Goal: Find specific page/section: Find specific page/section

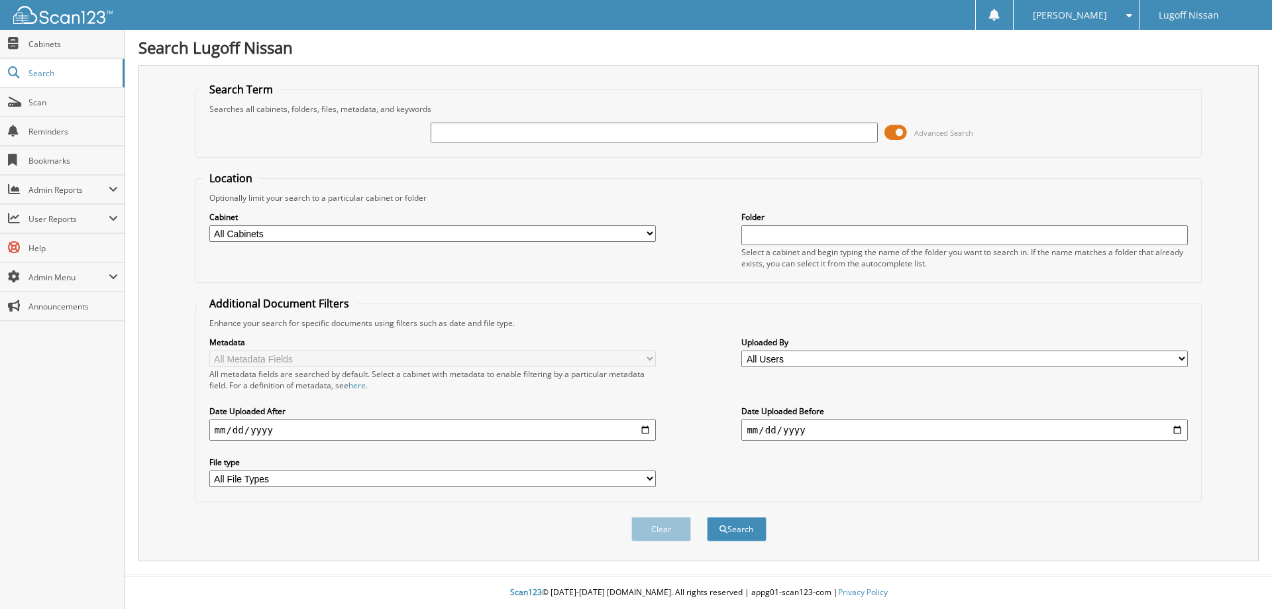
drag, startPoint x: 499, startPoint y: 140, endPoint x: 502, endPoint y: 134, distance: 7.1
click at [499, 140] on input "text" at bounding box center [654, 133] width 447 height 20
type input "12023"
click at [707, 517] on button "Search" at bounding box center [737, 529] width 60 height 25
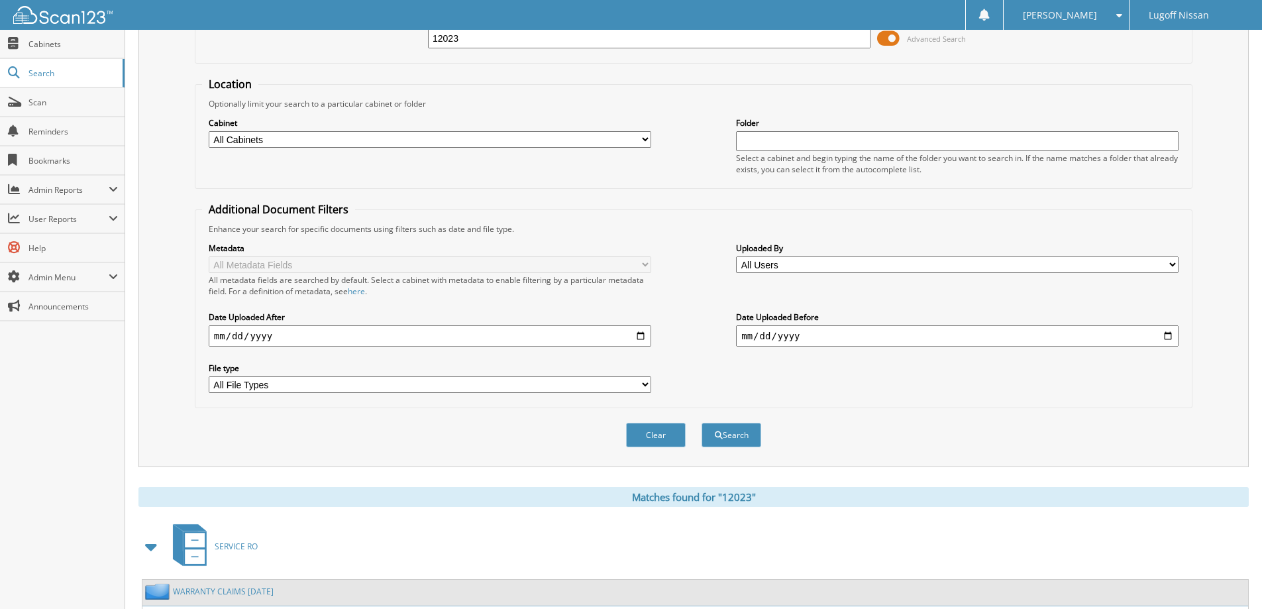
scroll to position [7, 0]
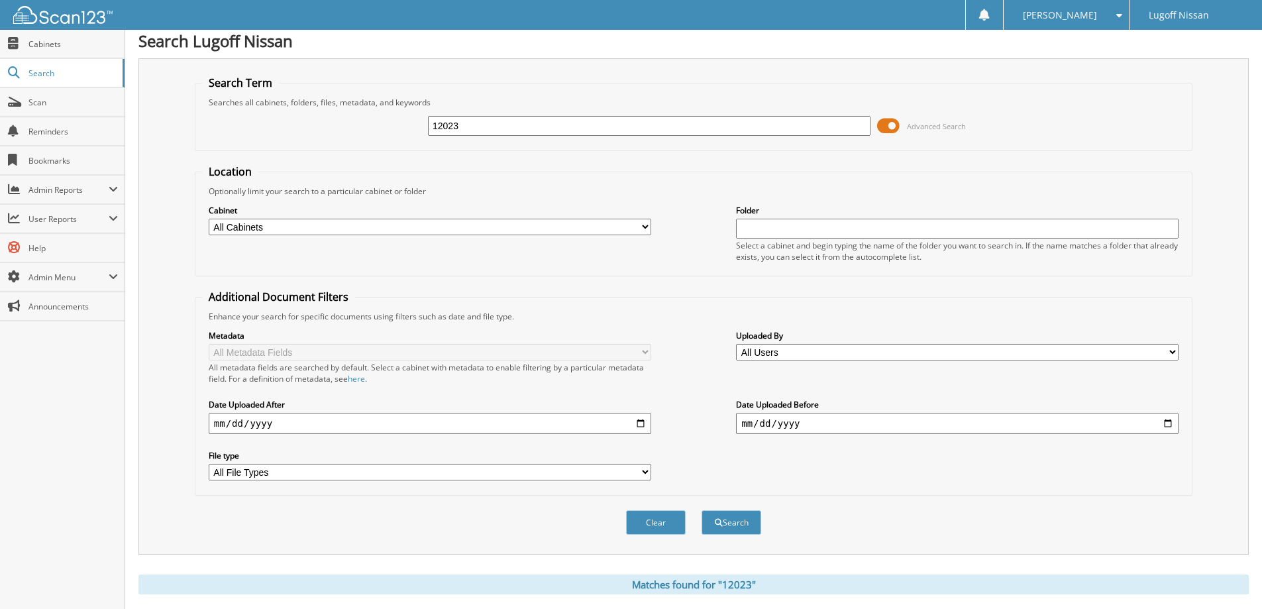
drag, startPoint x: 477, startPoint y: 121, endPoint x: 131, endPoint y: 105, distance: 346.9
click at [131, 105] on div "Search Lugoff Nissan Search Term Searches all cabinets, folders, files, metadat…" at bounding box center [693, 400] width 1137 height 814
type input "12072"
click at [702, 510] on button "Search" at bounding box center [732, 522] width 60 height 25
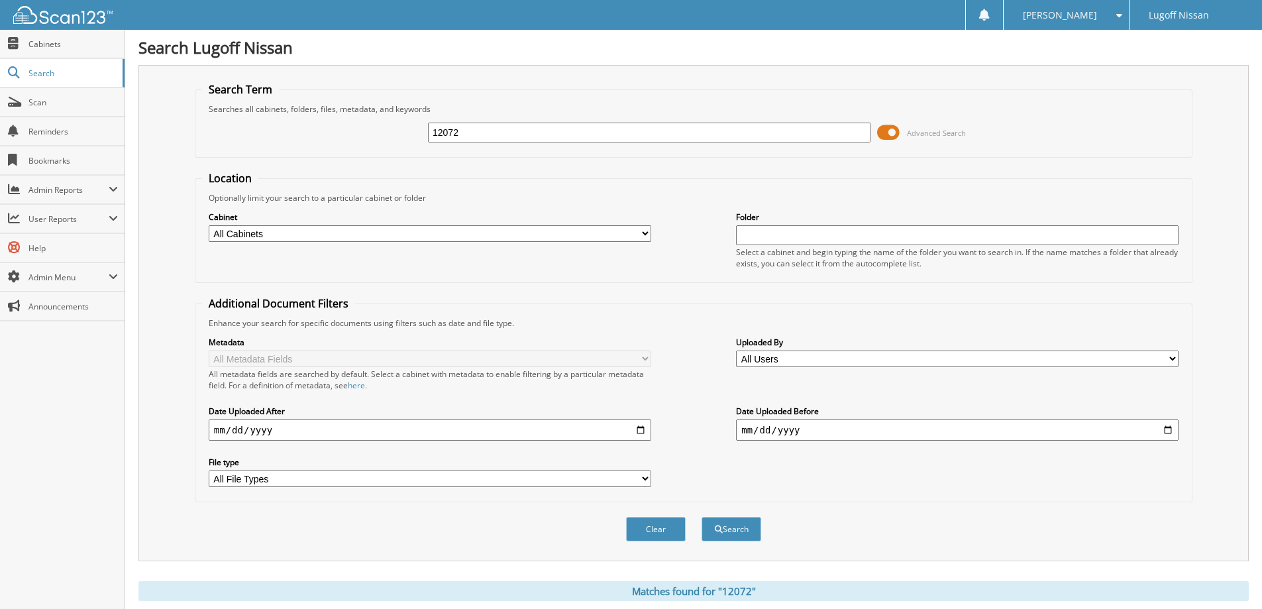
drag, startPoint x: 481, startPoint y: 128, endPoint x: 178, endPoint y: 124, distance: 302.9
click at [178, 124] on div "Search Term Searches all cabinets, folders, files, metadata, and keywords 12072…" at bounding box center [693, 313] width 1111 height 496
type input "d1147a"
click at [702, 517] on button "Search" at bounding box center [732, 529] width 60 height 25
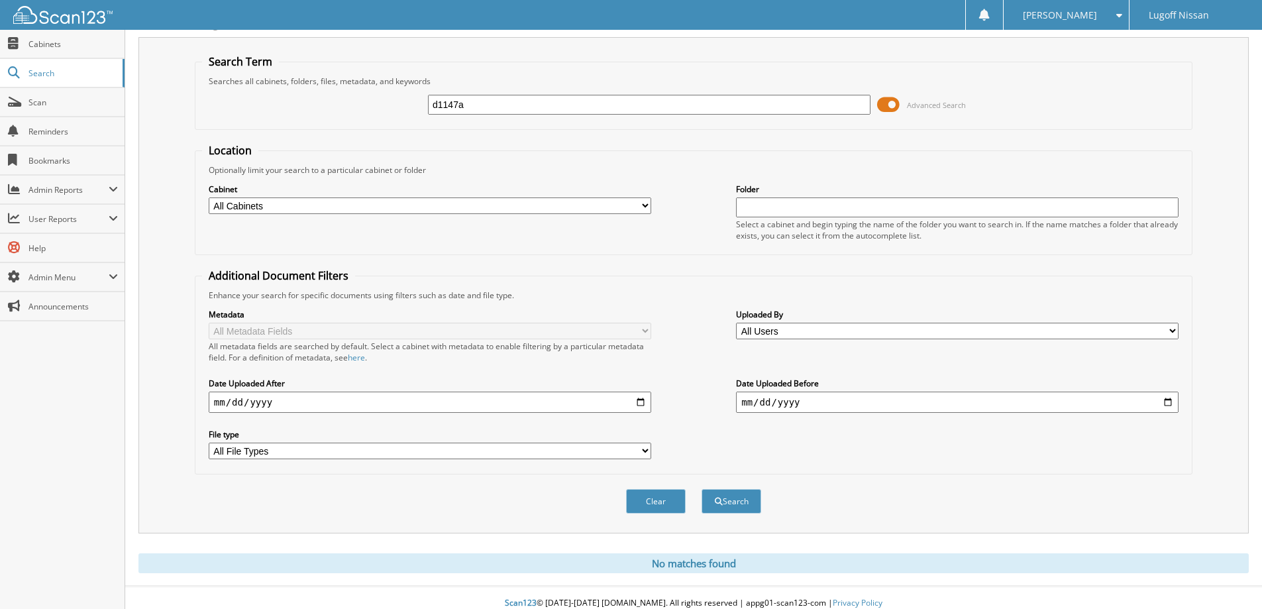
scroll to position [39, 0]
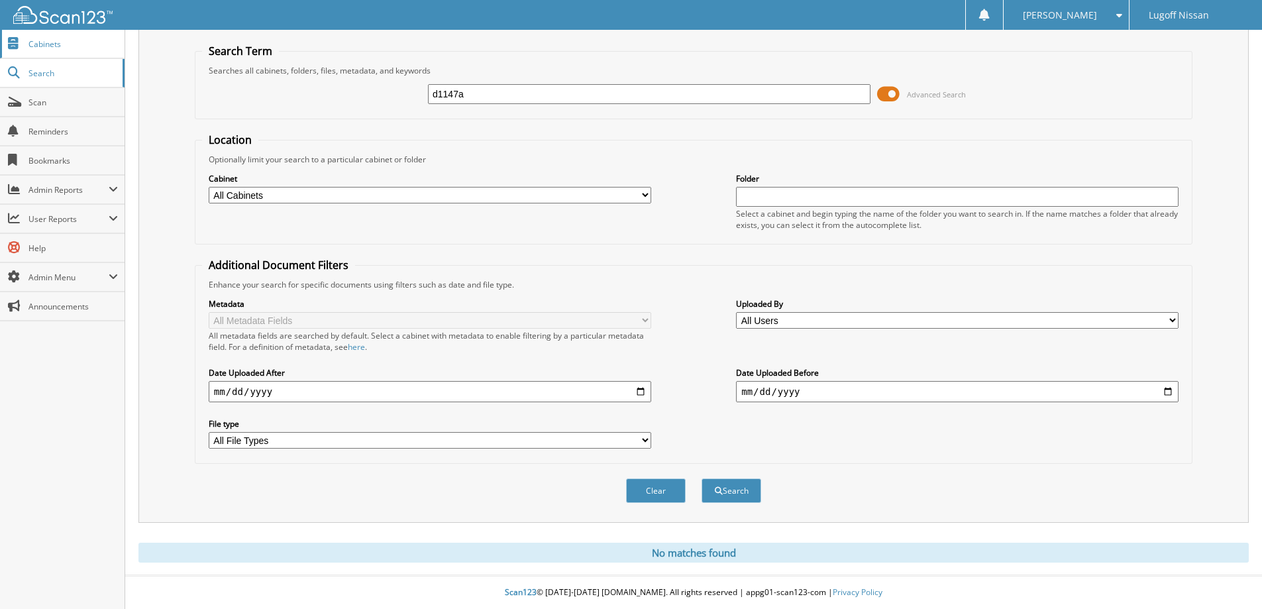
drag, startPoint x: 500, startPoint y: 89, endPoint x: 50, endPoint y: 51, distance: 451.5
click at [50, 51] on body "Ashley B. Settings Logout Lugoff Nissan Close Cabinets Search Scan SSP" at bounding box center [631, 285] width 1262 height 647
type input "13727"
click at [702, 478] on button "Search" at bounding box center [732, 490] width 60 height 25
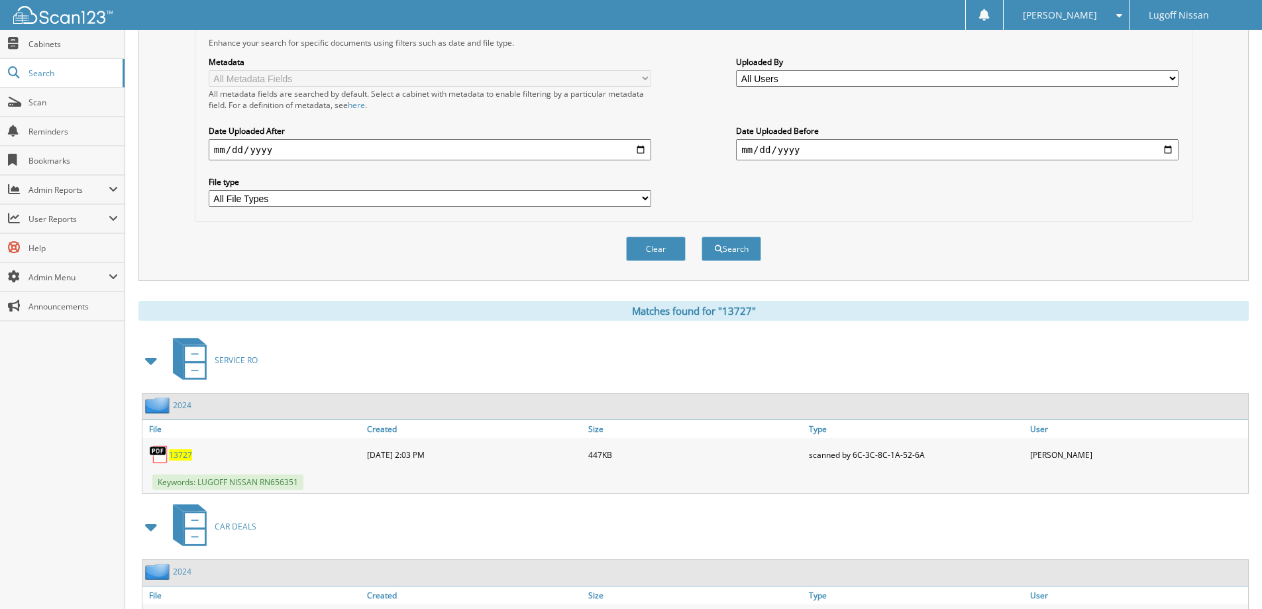
scroll to position [372, 0]
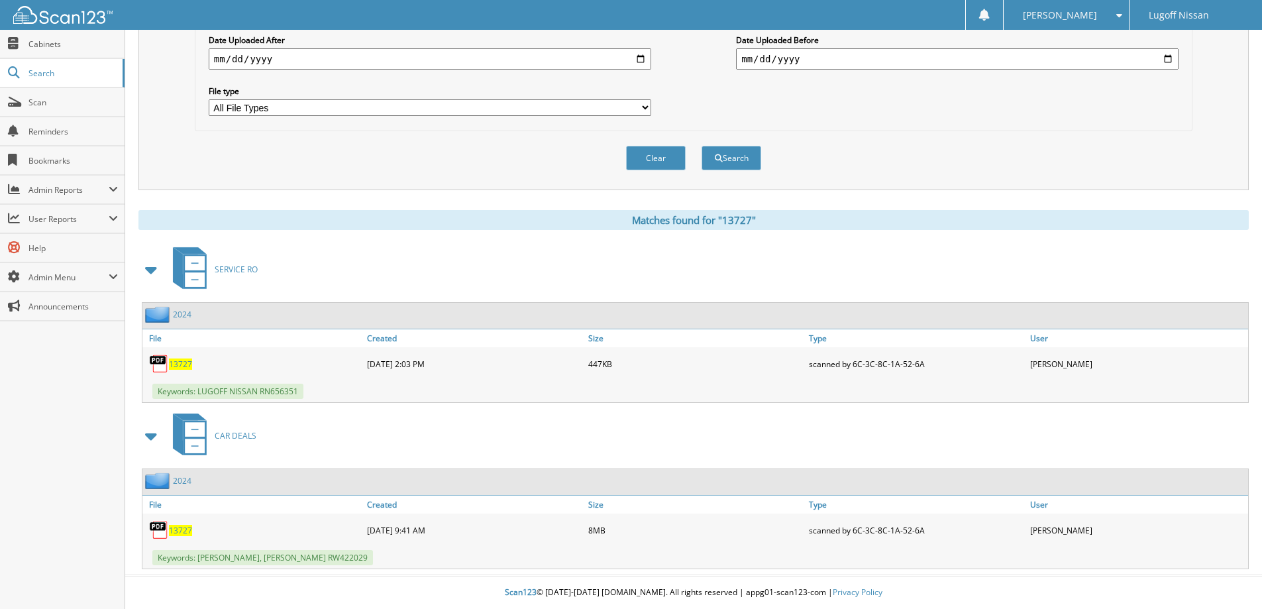
click at [184, 532] on span "13727" at bounding box center [180, 530] width 23 height 11
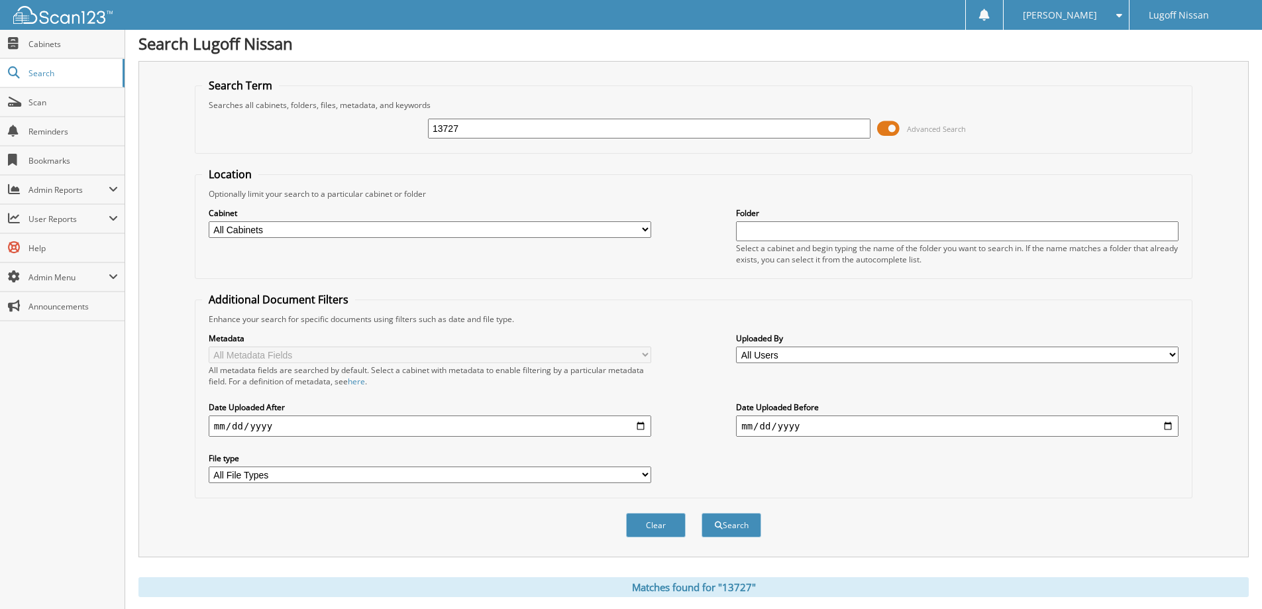
scroll to position [0, 0]
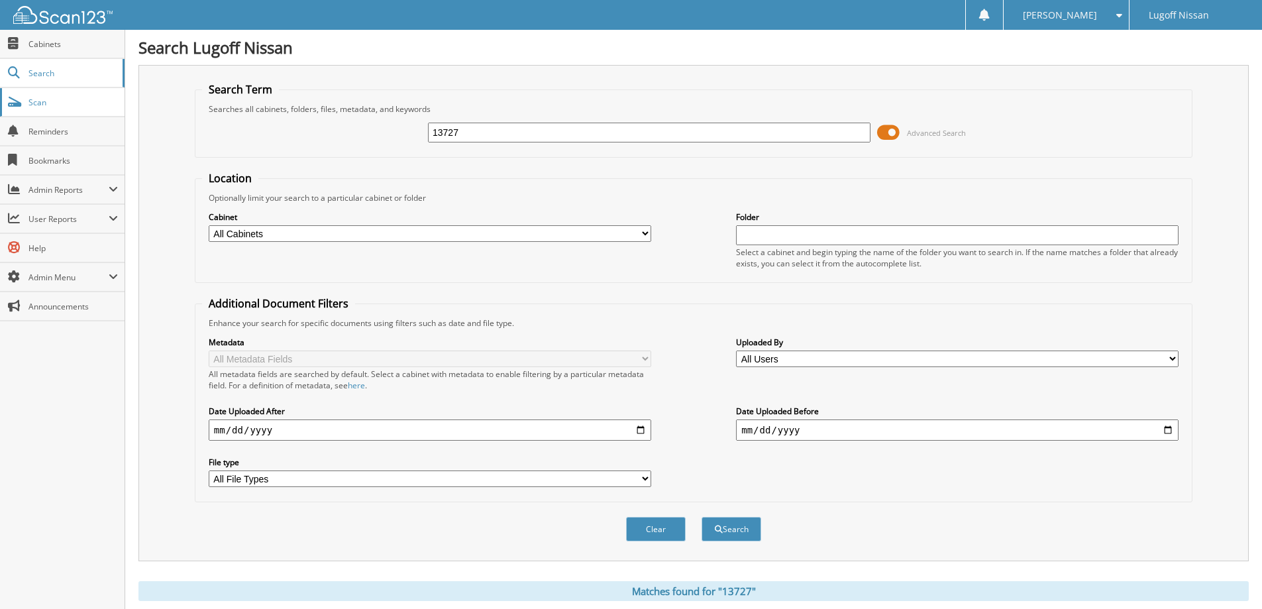
drag, startPoint x: 535, startPoint y: 128, endPoint x: 11, endPoint y: 88, distance: 525.7
click at [9, 93] on body "Ashley B. Settings Logout Lugoff Nissan Close Cabinets Search Scan SSP" at bounding box center [631, 490] width 1262 height 980
type input "13981"
click at [702, 517] on button "Search" at bounding box center [732, 529] width 60 height 25
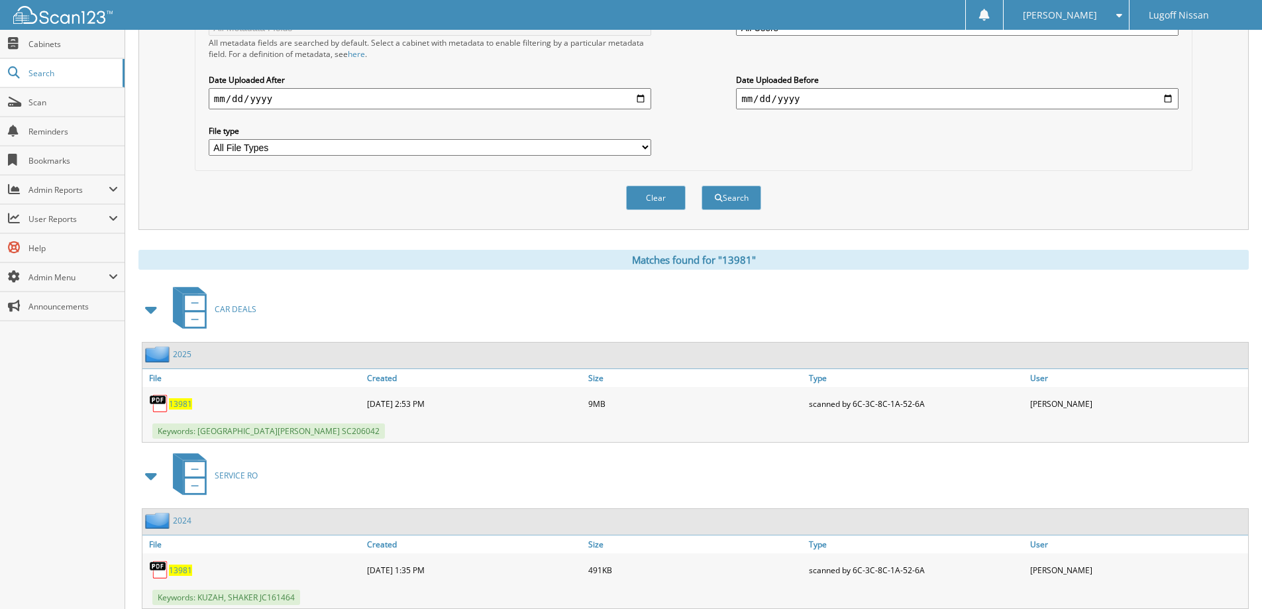
scroll to position [372, 0]
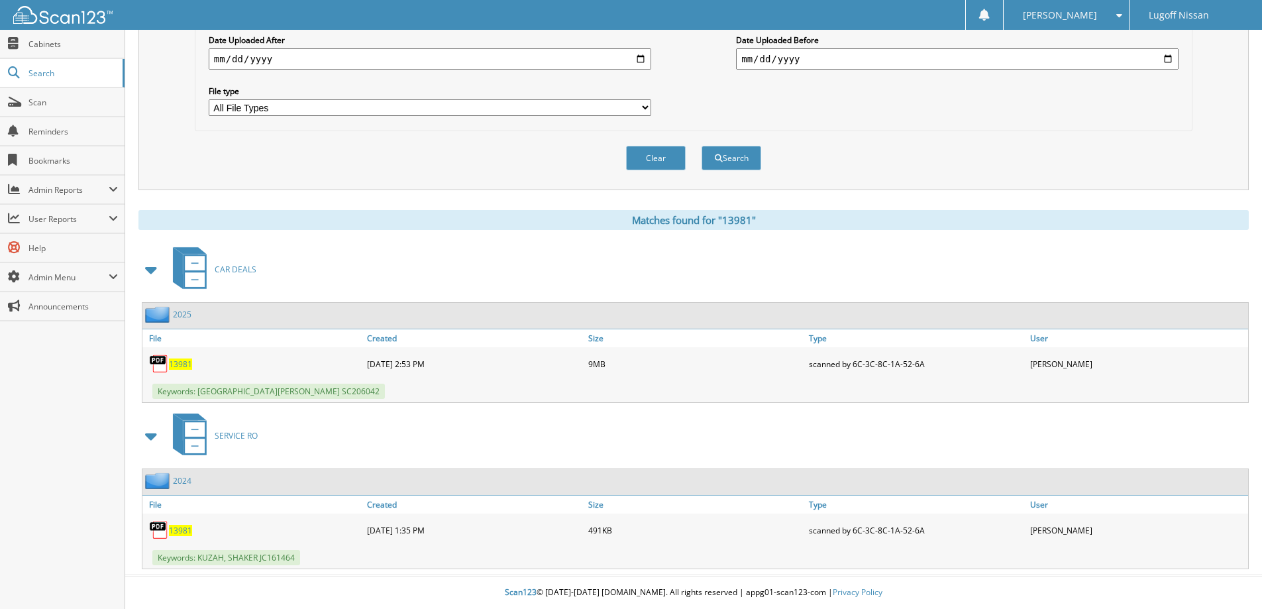
click at [180, 364] on span "13981" at bounding box center [180, 363] width 23 height 11
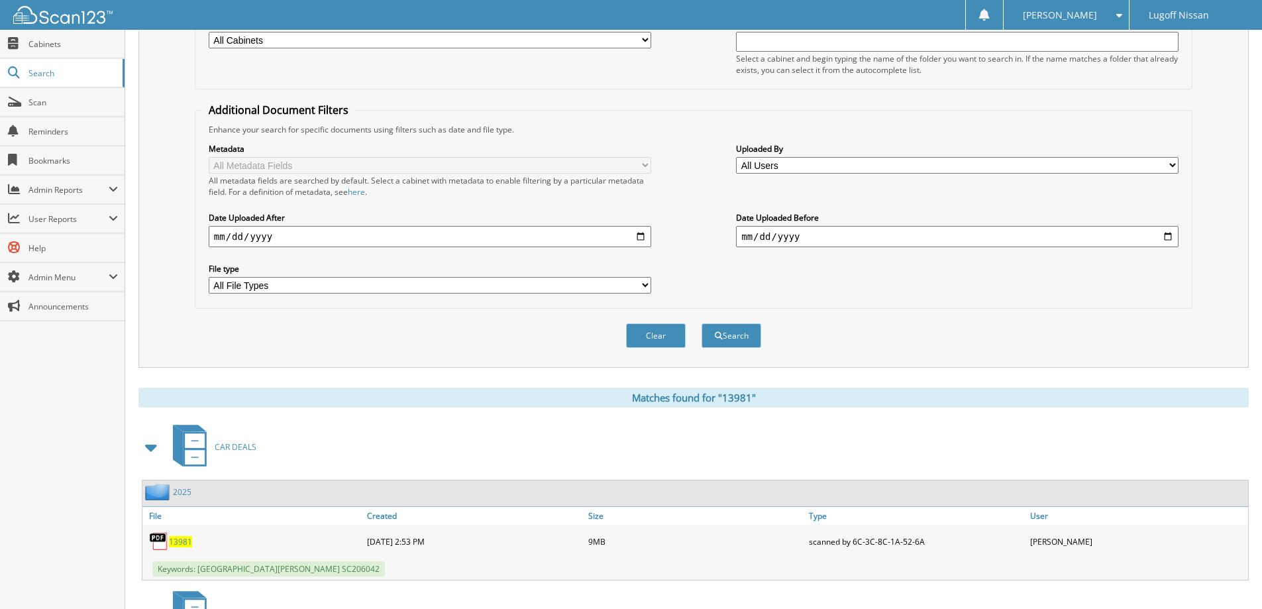
scroll to position [0, 0]
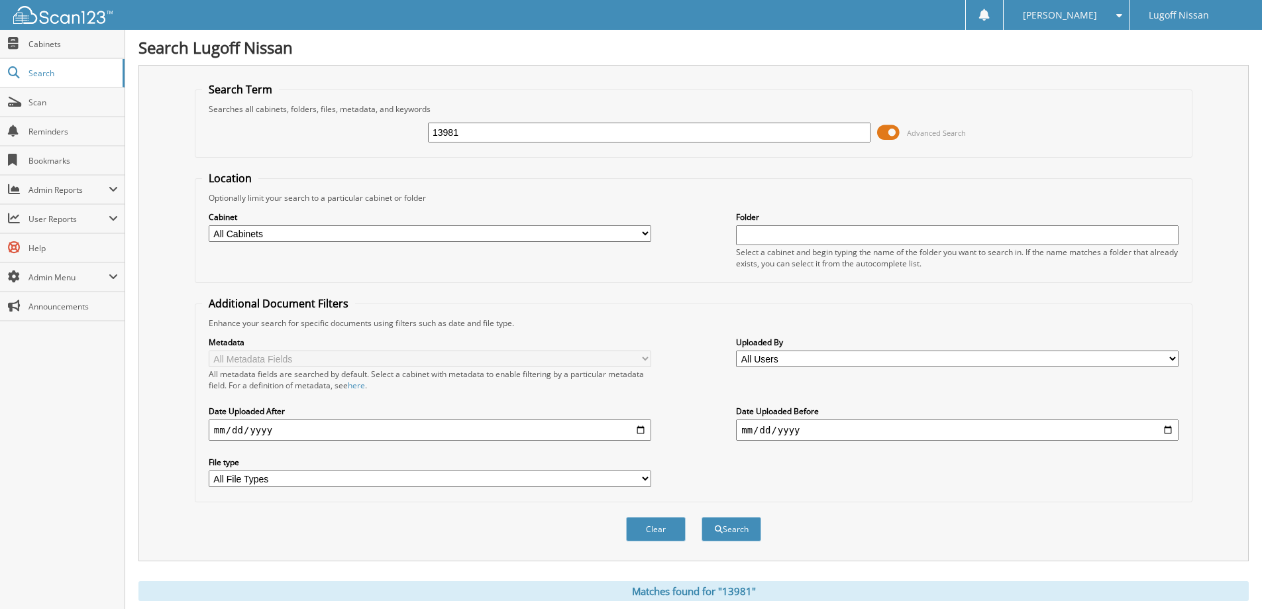
drag, startPoint x: 480, startPoint y: 135, endPoint x: 327, endPoint y: 135, distance: 153.1
click at [327, 135] on div "13981 Advanced Search" at bounding box center [693, 133] width 983 height 36
type input "lodestar"
click at [702, 517] on button "Search" at bounding box center [732, 529] width 60 height 25
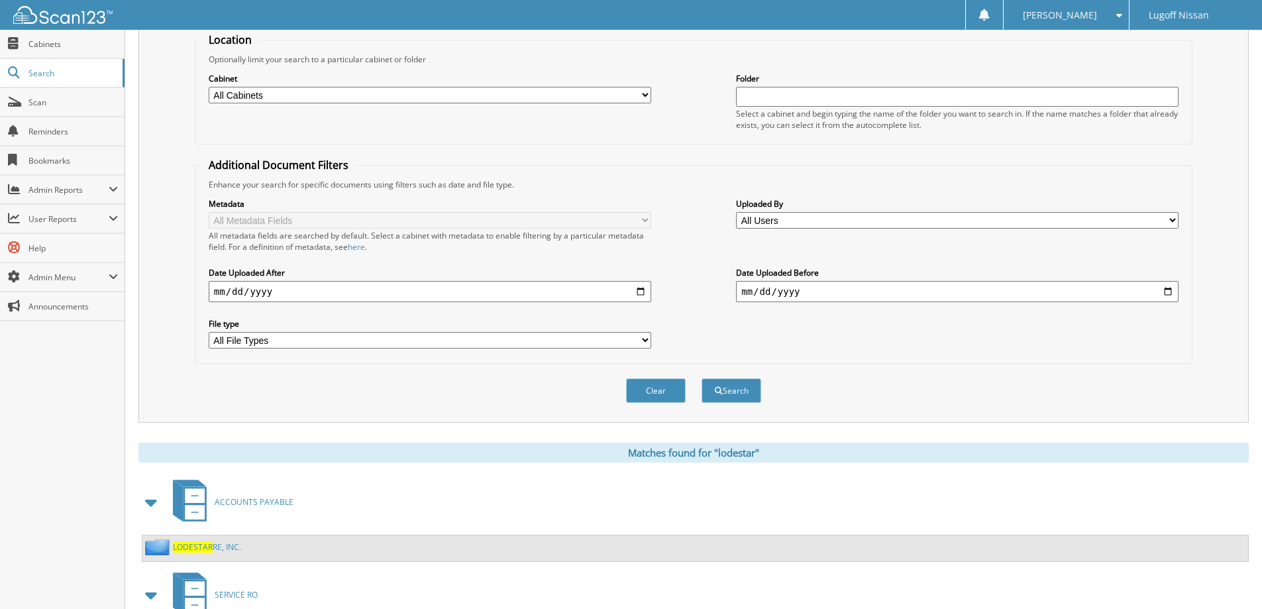
scroll to position [225, 0]
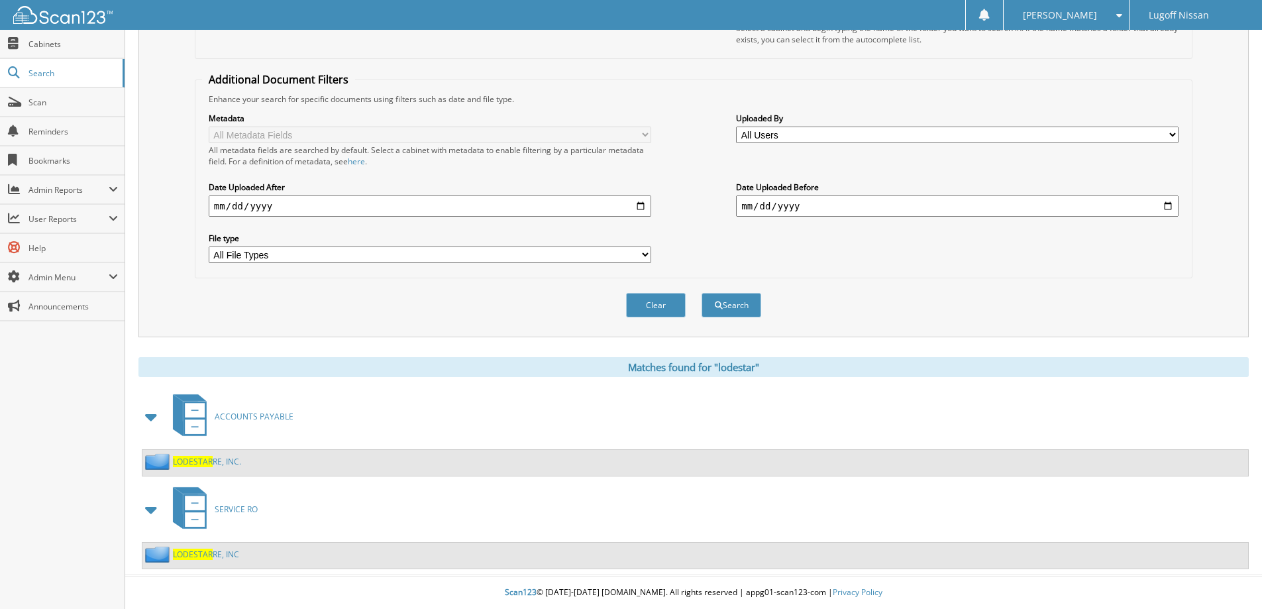
click at [219, 460] on link "LODESTAR RE, INC." at bounding box center [207, 461] width 68 height 11
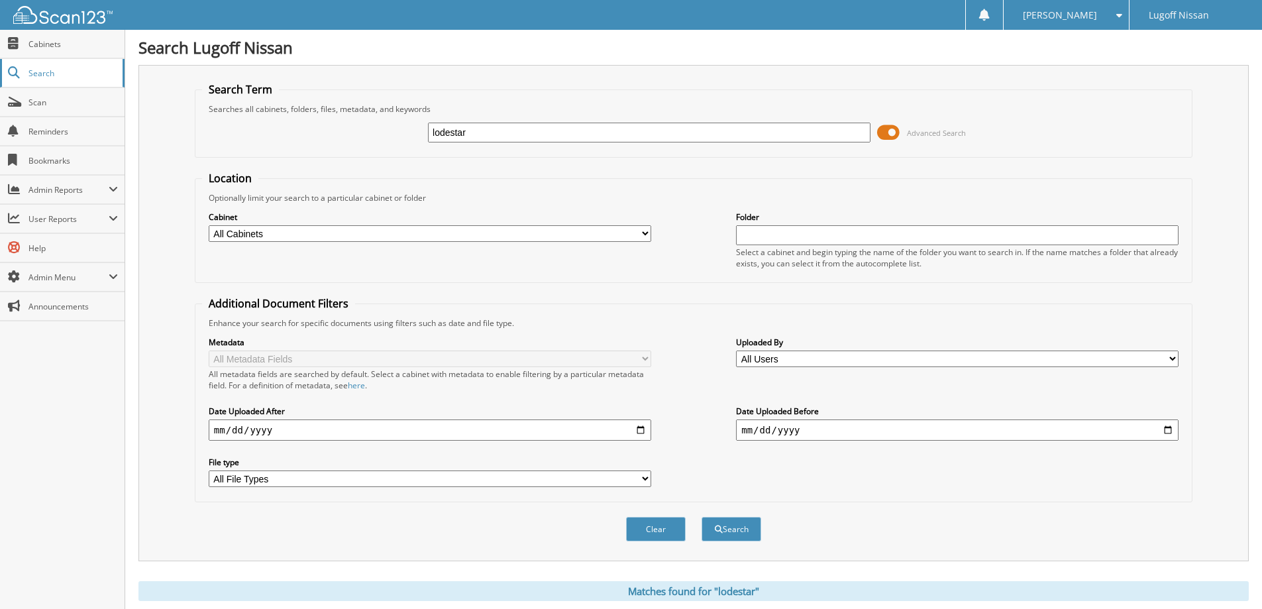
drag, startPoint x: 477, startPoint y: 129, endPoint x: 79, endPoint y: 69, distance: 402.8
click at [133, 87] on div "Search Lugoff Nissan Search Term Searches all cabinets, folders, files, metadat…" at bounding box center [693, 416] width 1137 height 833
type input "d1090"
click at [702, 517] on button "Search" at bounding box center [732, 529] width 60 height 25
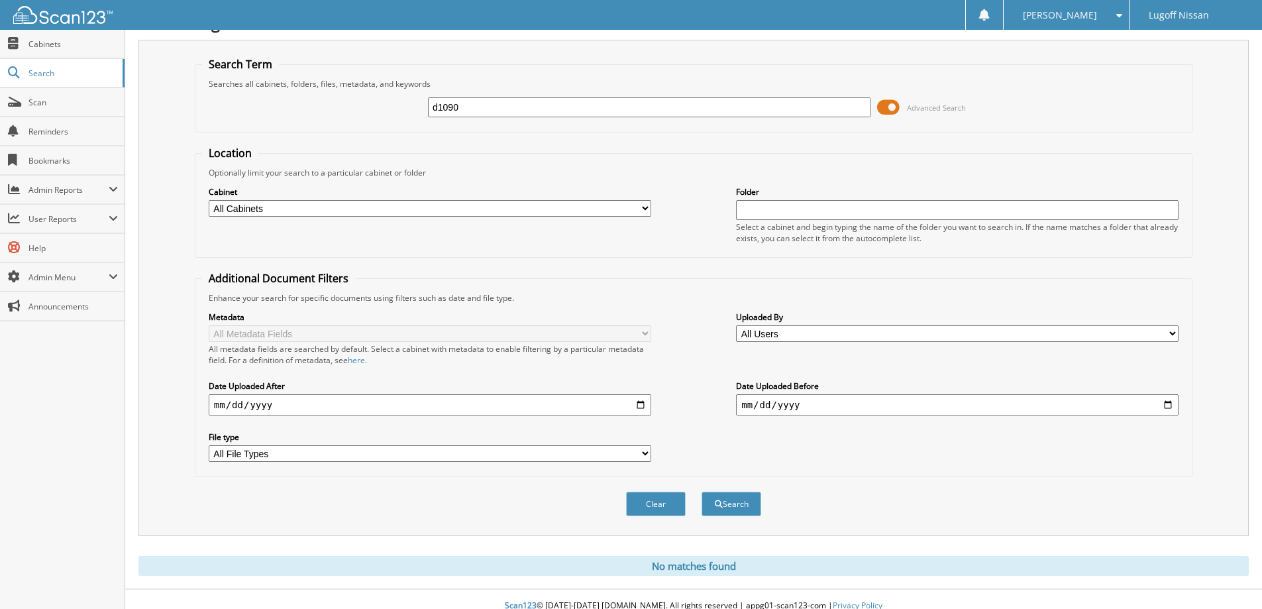
scroll to position [39, 0]
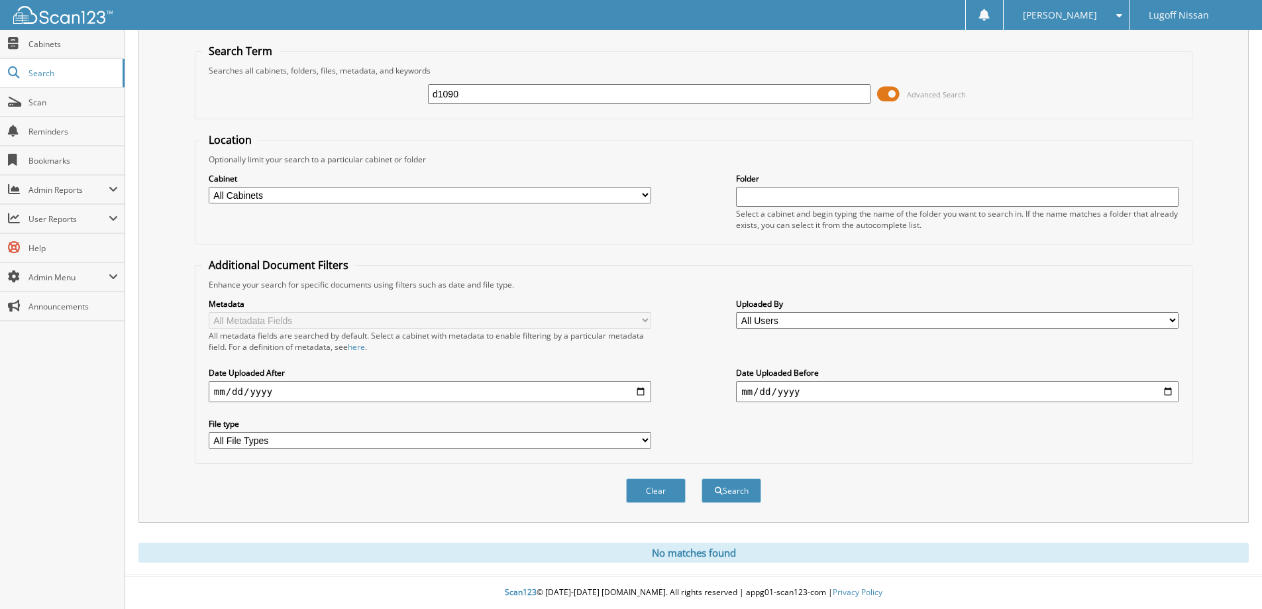
drag, startPoint x: 486, startPoint y: 95, endPoint x: 312, endPoint y: 89, distance: 174.4
click at [312, 89] on div "d1090 Advanced Search" at bounding box center [693, 94] width 983 height 36
type input "18590"
click at [702, 478] on button "Search" at bounding box center [732, 490] width 60 height 25
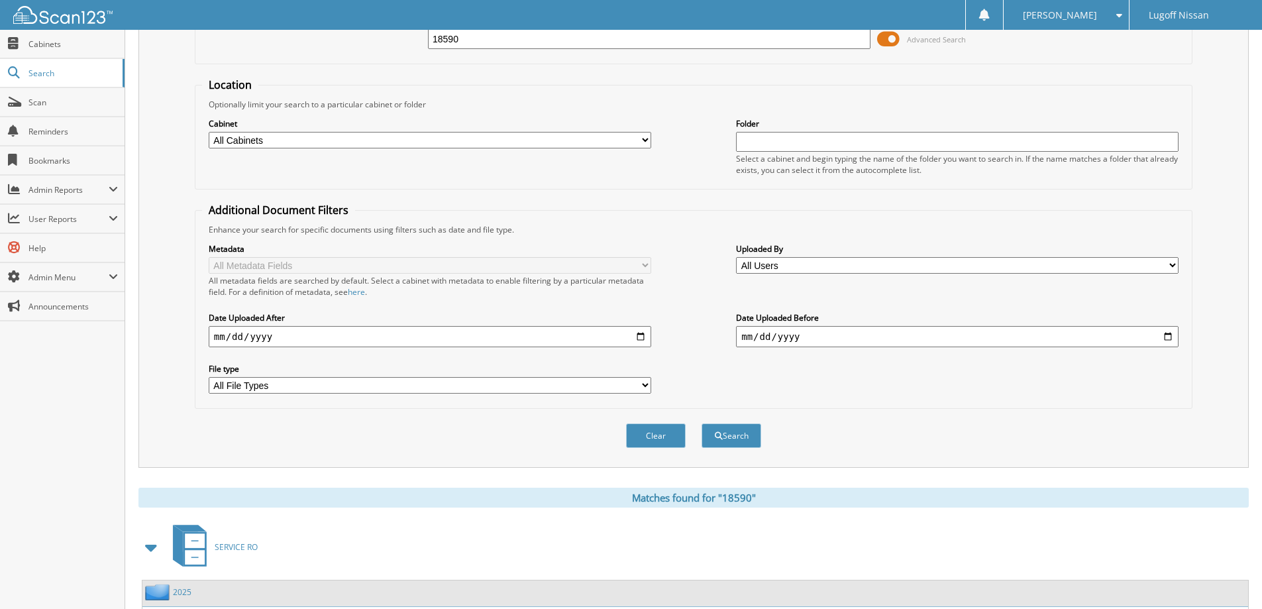
scroll to position [205, 0]
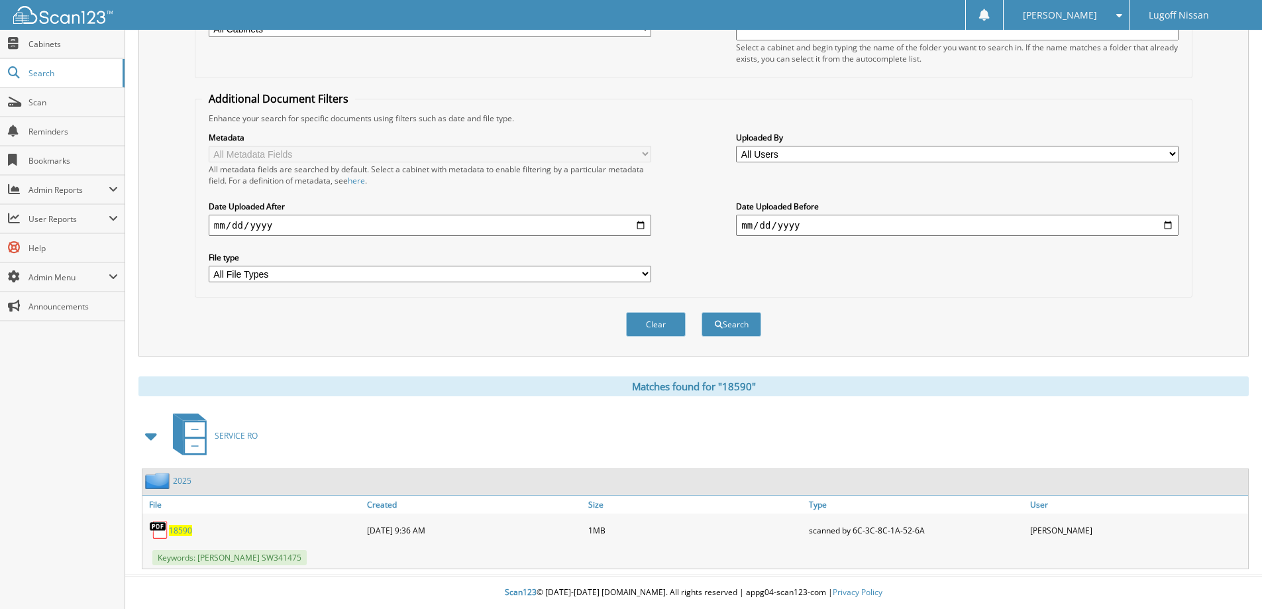
click at [180, 527] on span "18590" at bounding box center [180, 530] width 23 height 11
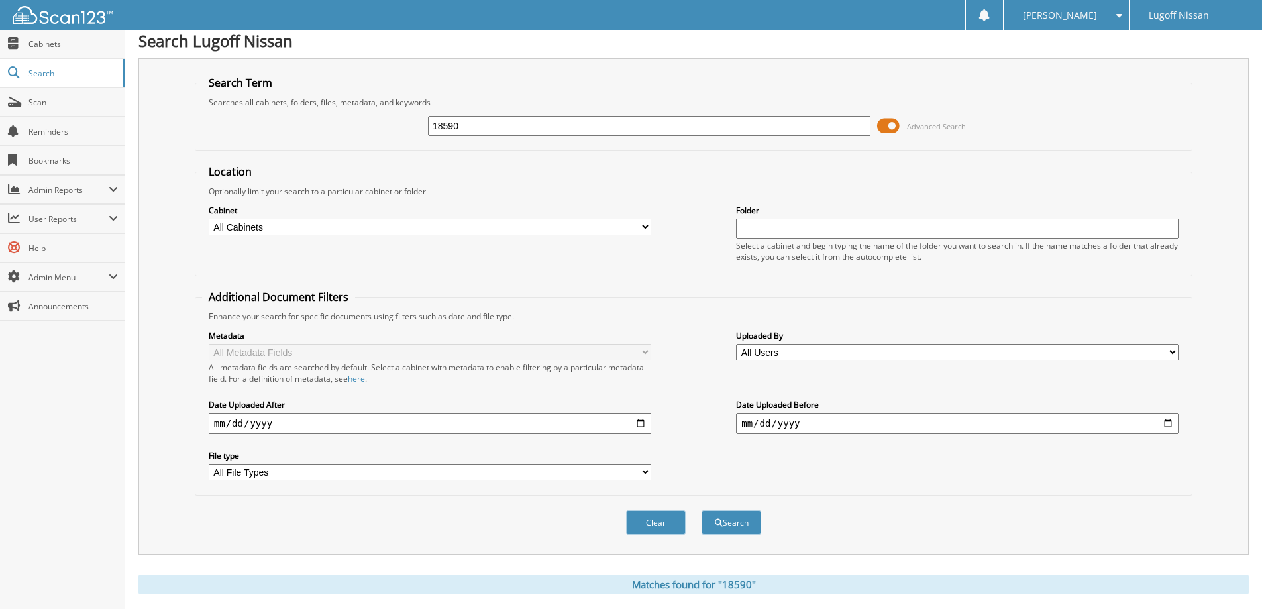
scroll to position [0, 0]
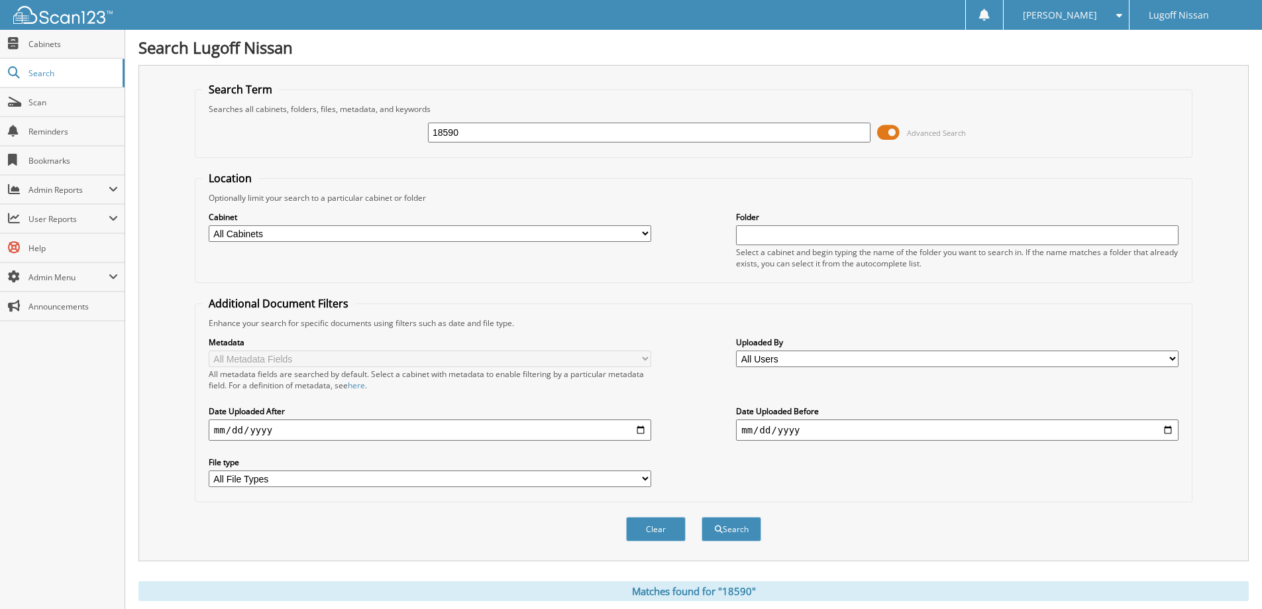
drag, startPoint x: 499, startPoint y: 135, endPoint x: 249, endPoint y: 176, distance: 253.2
click at [249, 176] on form "Search Term Searches all cabinets, folders, files, metadata, and keywords 18590…" at bounding box center [694, 319] width 998 height 474
type input "12072"
click at [702, 517] on button "Search" at bounding box center [732, 529] width 60 height 25
drag, startPoint x: 491, startPoint y: 132, endPoint x: 173, endPoint y: 119, distance: 318.3
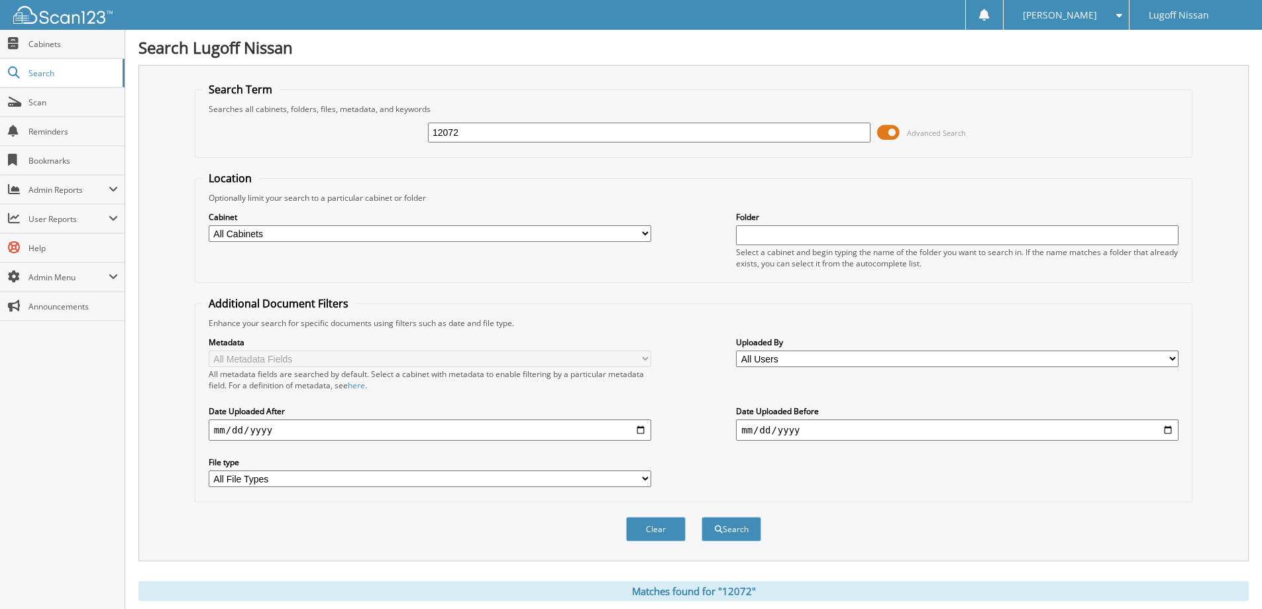
click at [186, 125] on div "Search Term Searches all cabinets, folders, files, metadata, and keywords 12072…" at bounding box center [693, 313] width 1111 height 496
type input "lodestar"
click at [702, 517] on button "Search" at bounding box center [732, 529] width 60 height 25
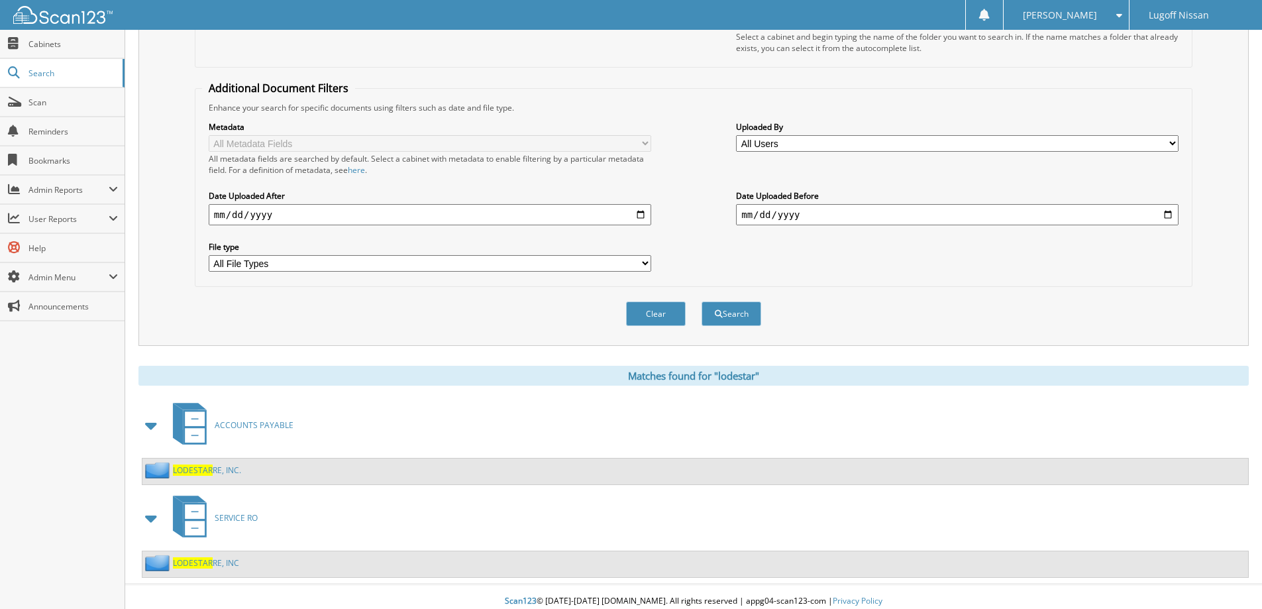
scroll to position [225, 0]
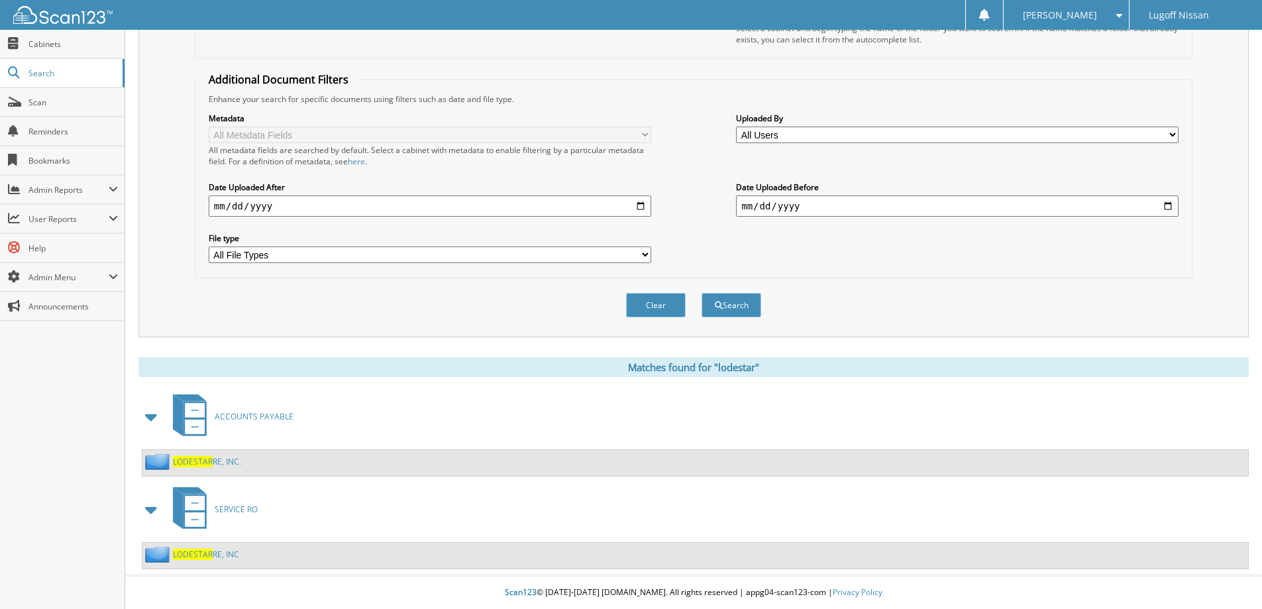
click at [207, 457] on span "LODESTAR" at bounding box center [193, 461] width 40 height 11
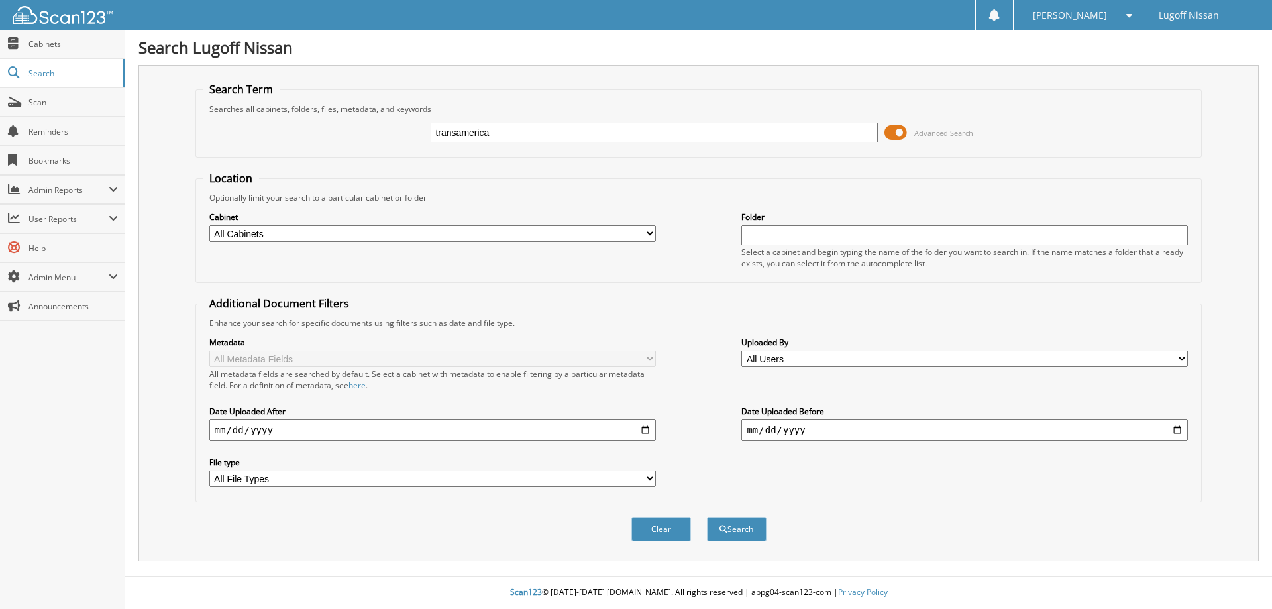
type input "transamerica"
click at [707, 517] on button "Search" at bounding box center [737, 529] width 60 height 25
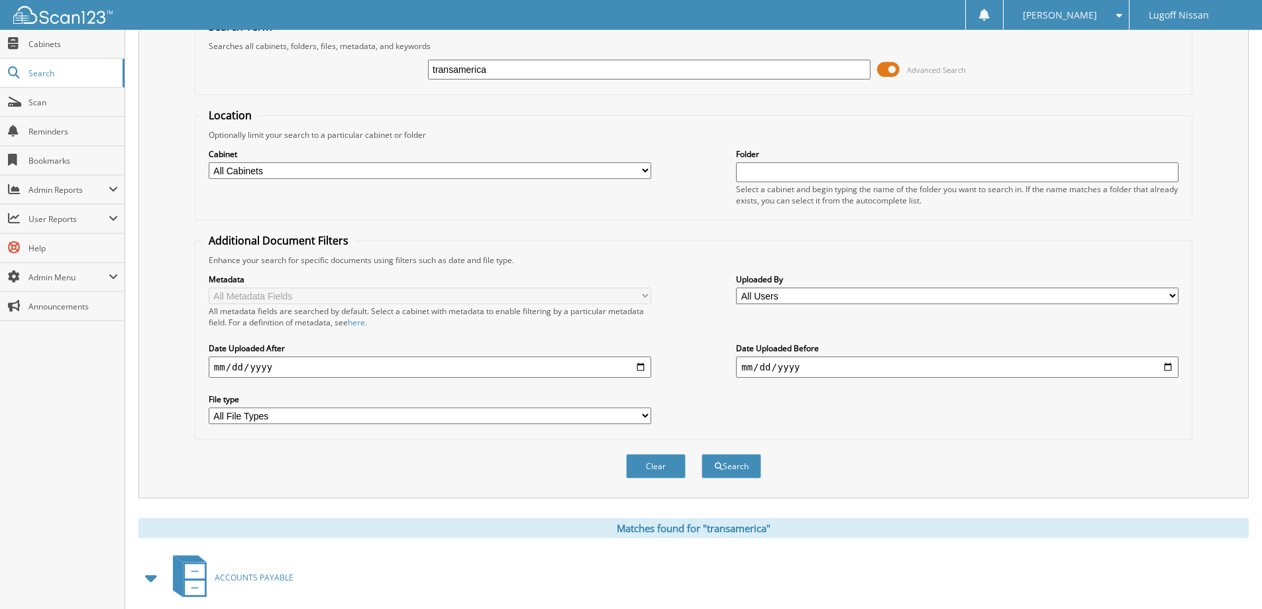
scroll to position [132, 0]
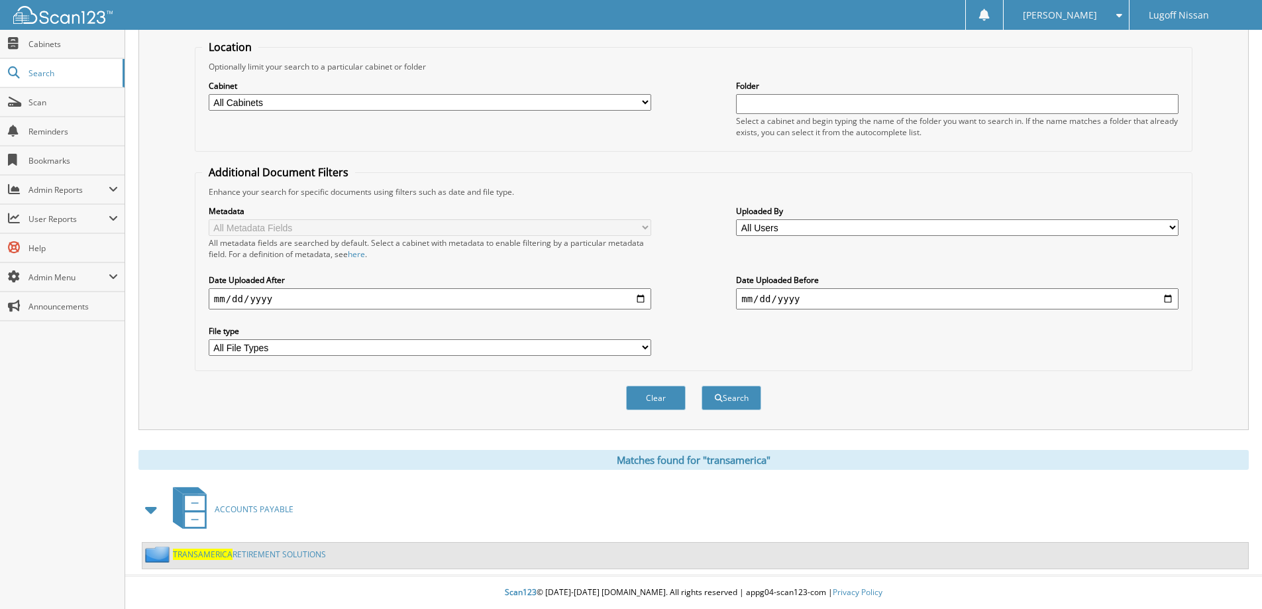
click at [256, 554] on link "TRANSAMERICA RETIREMENT SOLUTIONS" at bounding box center [249, 554] width 153 height 11
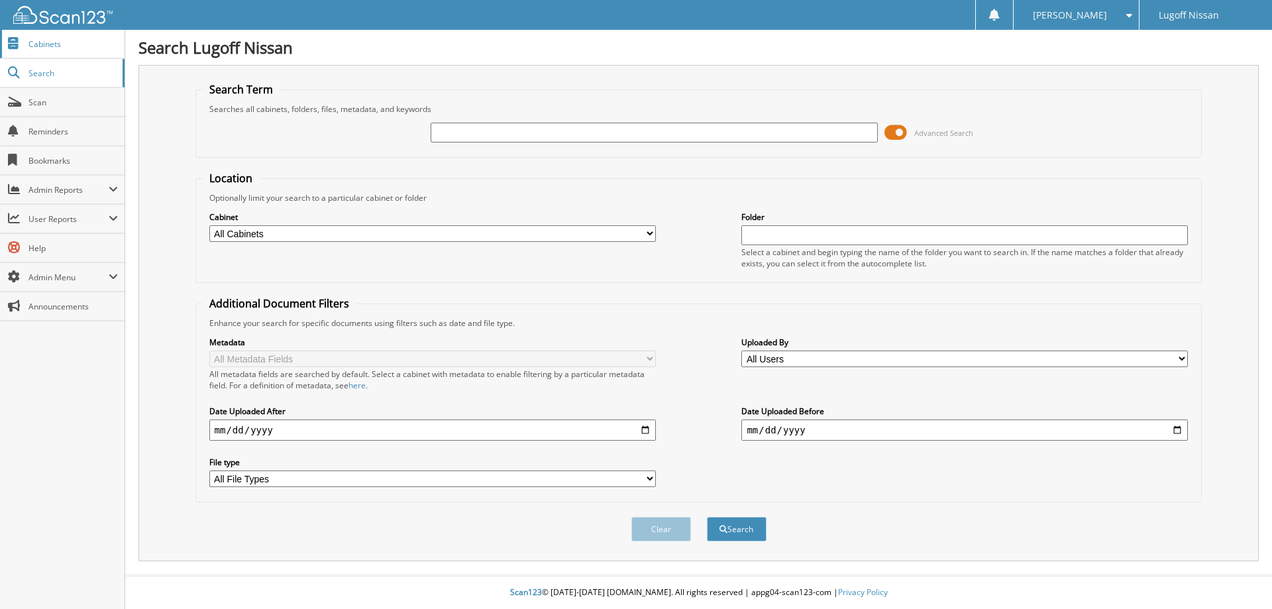
click at [28, 38] on link "Cabinets" at bounding box center [62, 44] width 125 height 28
type input "401k"
click at [707, 517] on button "Search" at bounding box center [737, 529] width 60 height 25
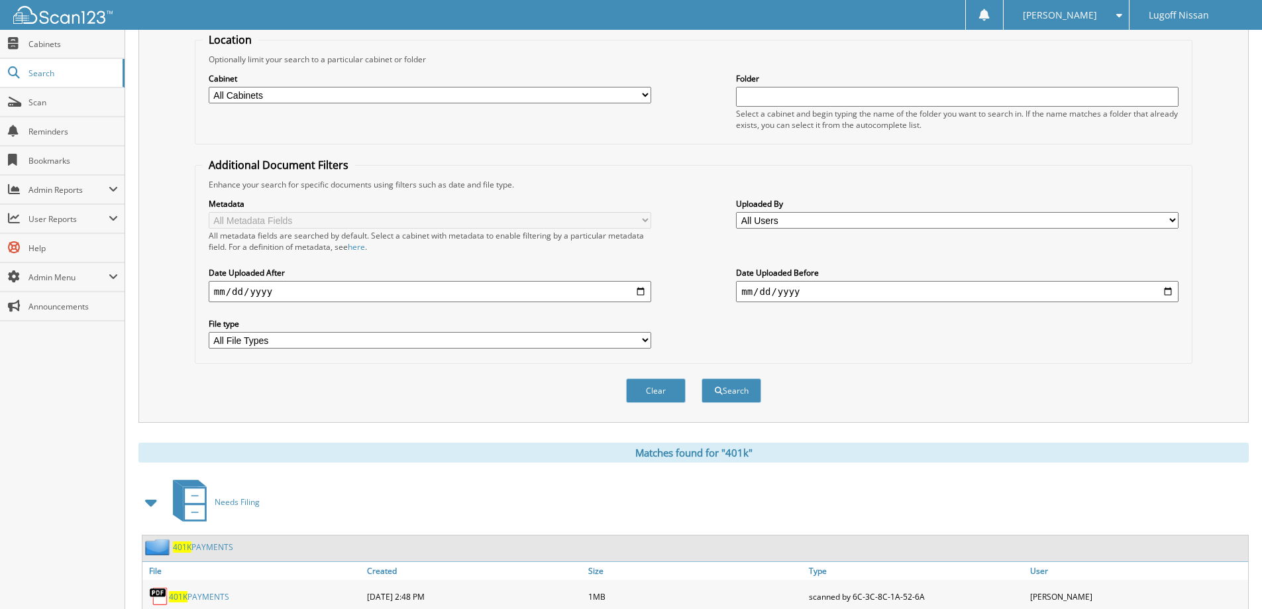
scroll to position [184, 0]
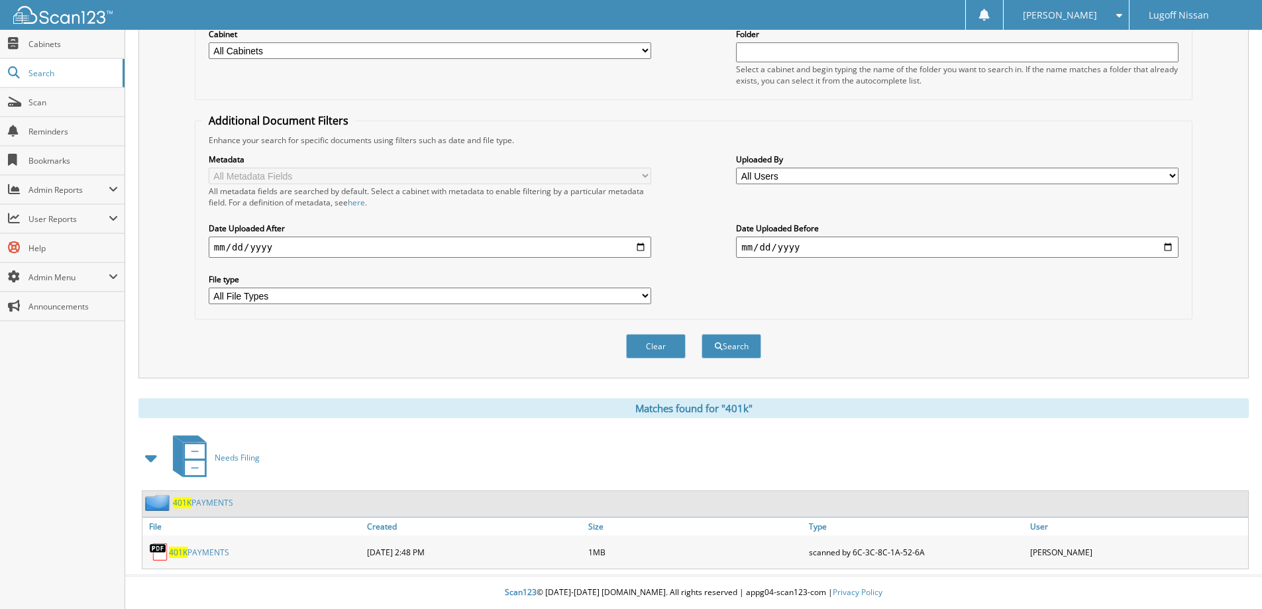
click at [201, 555] on link "401K PAYMENTS" at bounding box center [199, 552] width 60 height 11
